Goal: Transaction & Acquisition: Purchase product/service

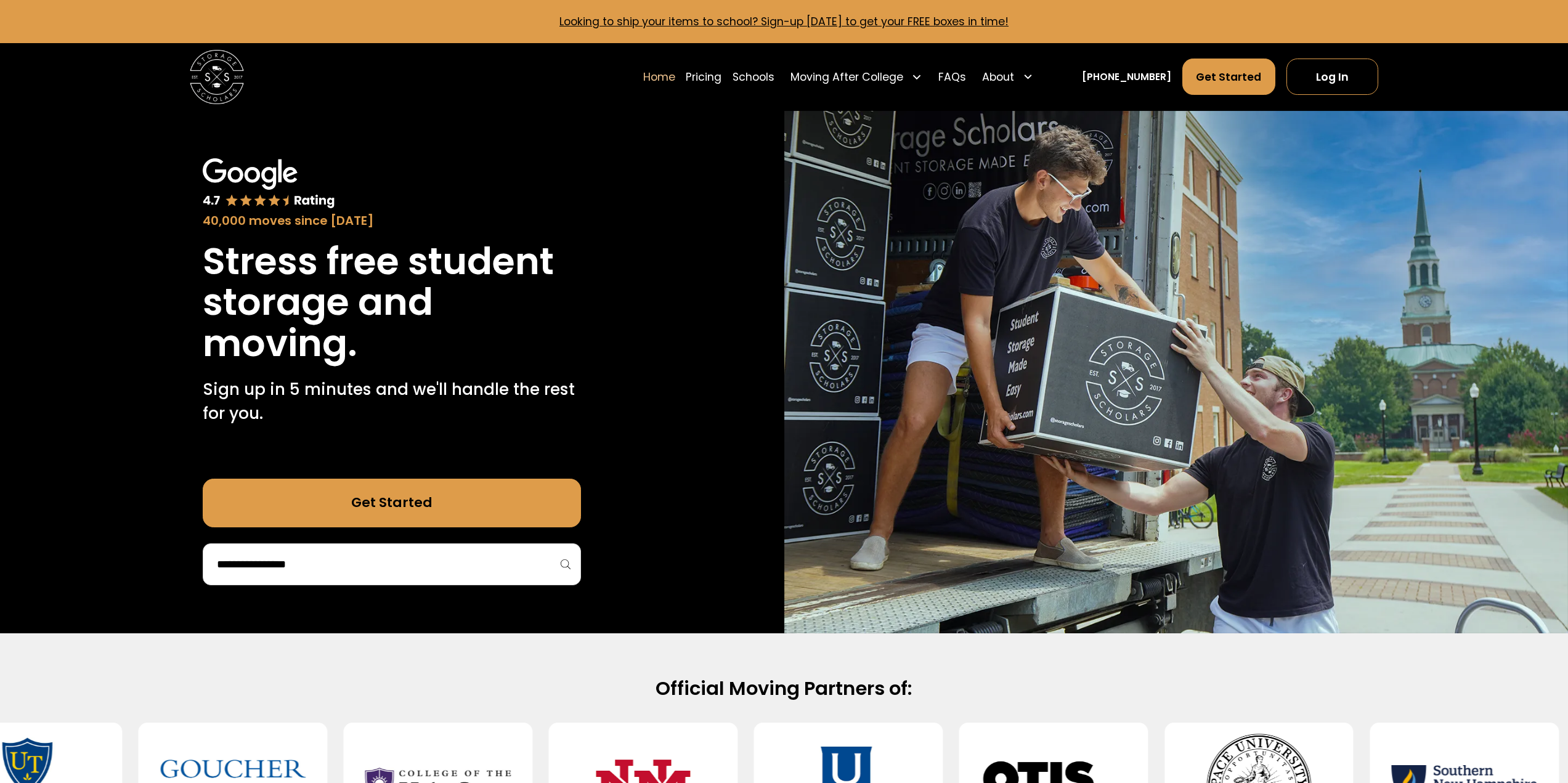
click at [423, 556] on input "search" at bounding box center [392, 564] width 353 height 21
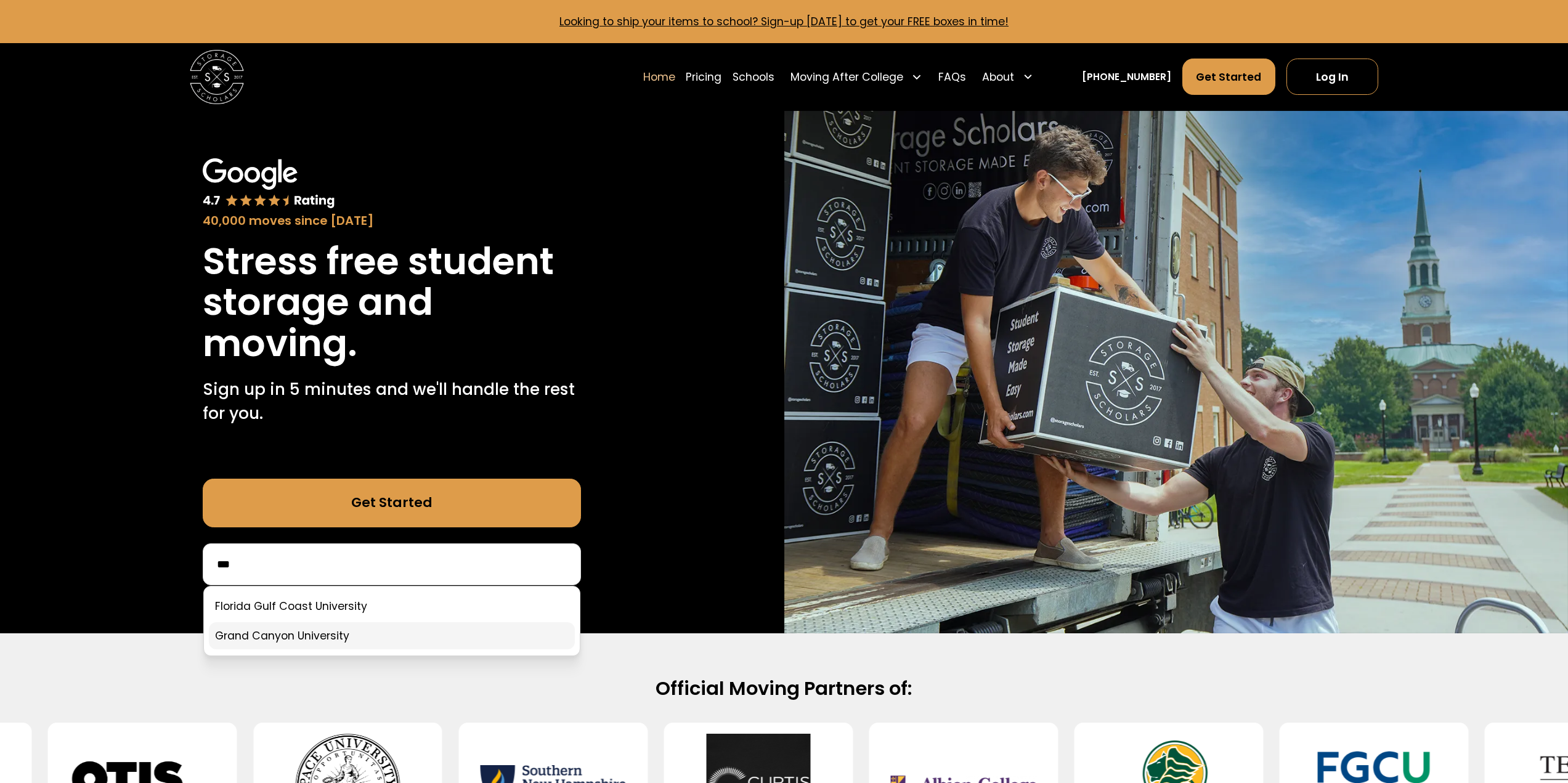
type input "***"
click link
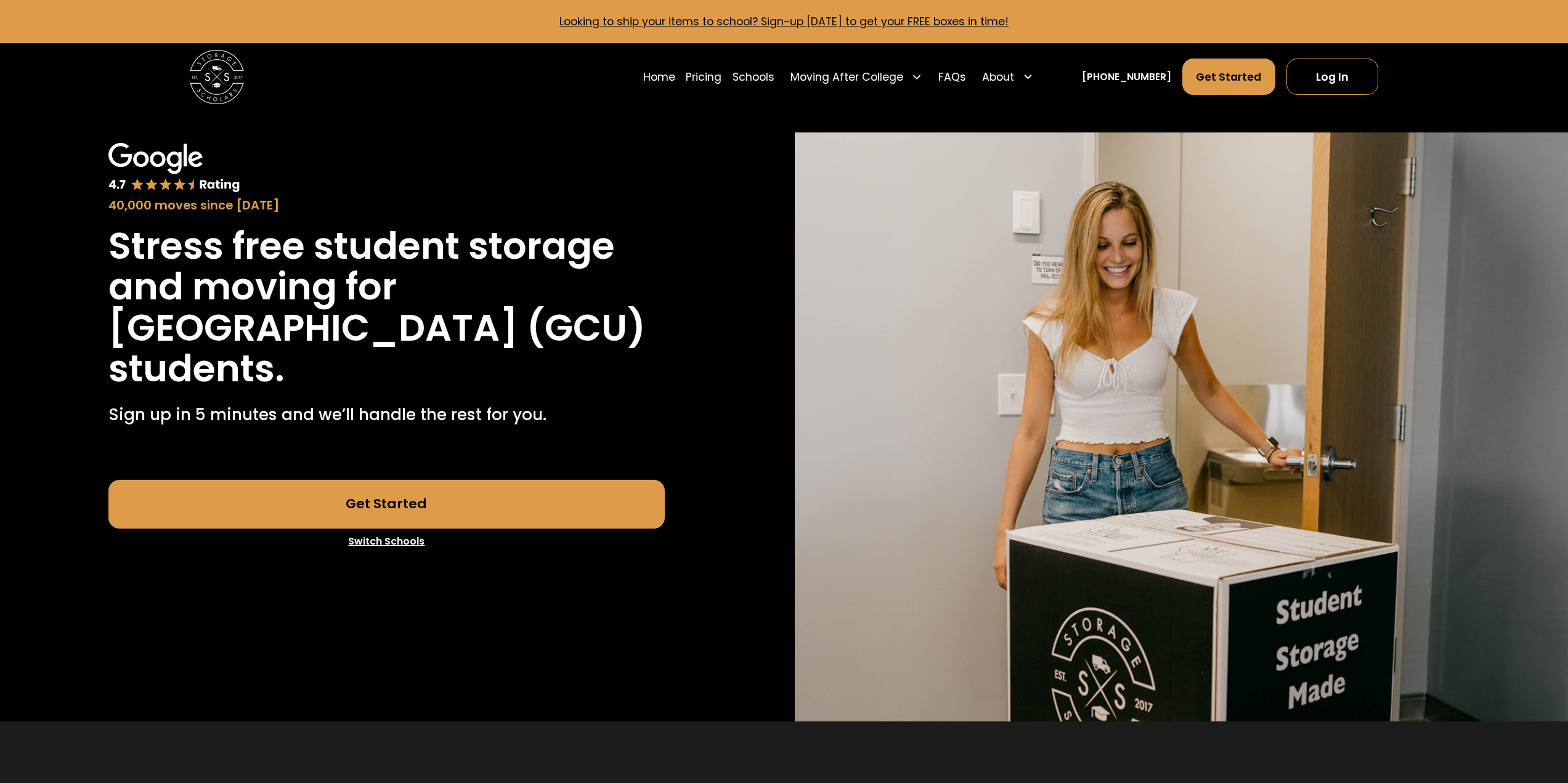
click at [376, 529] on link "Get Started" at bounding box center [387, 505] width 557 height 49
click at [717, 82] on link "Pricing" at bounding box center [703, 77] width 36 height 38
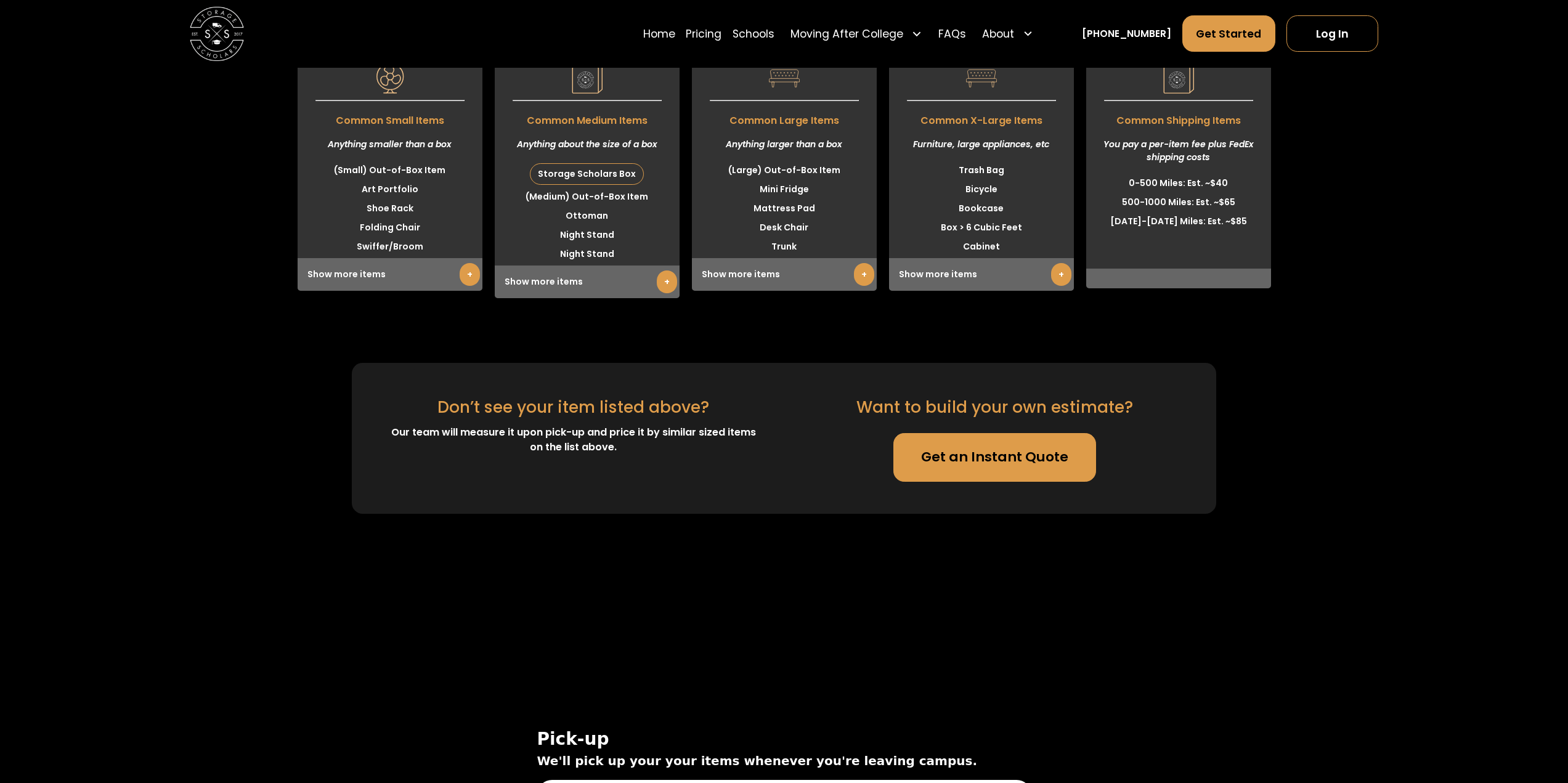
scroll to position [3799, 0]
